Goal: Task Accomplishment & Management: Complete application form

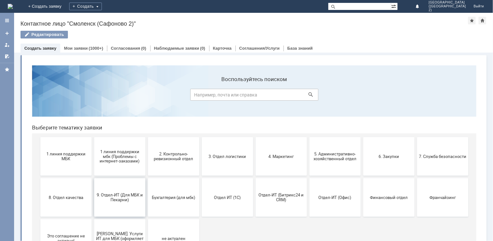
click at [124, 196] on span "9. Отдел-ИТ (Для МБК и Пекарни)" at bounding box center [119, 197] width 47 height 10
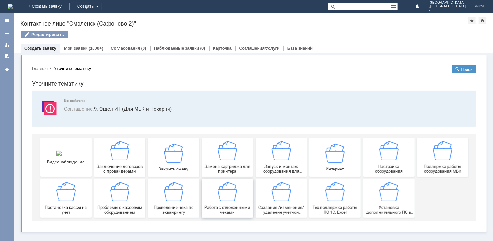
click at [227, 192] on img at bounding box center [226, 191] width 19 height 19
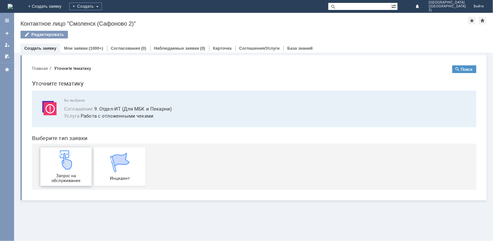
click at [70, 168] on img at bounding box center [65, 159] width 19 height 19
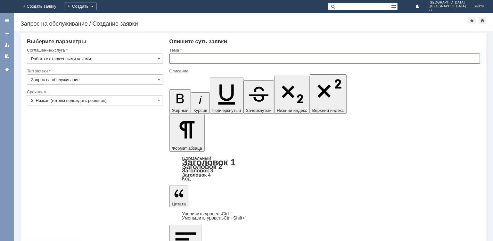
click at [186, 57] on input "text" at bounding box center [324, 58] width 311 height 10
type input "отмена чека"
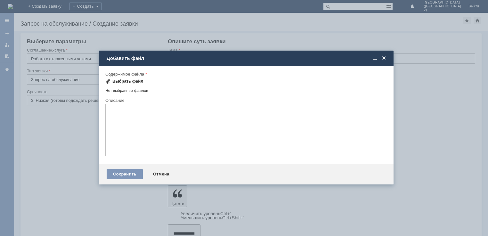
click at [126, 79] on div "Выбрать файл" at bounding box center [127, 81] width 31 height 5
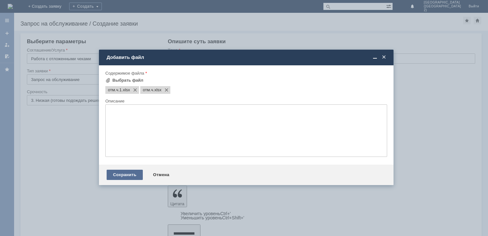
click at [128, 175] on div "Сохранить" at bounding box center [125, 175] width 36 height 10
